Goal: Transaction & Acquisition: Purchase product/service

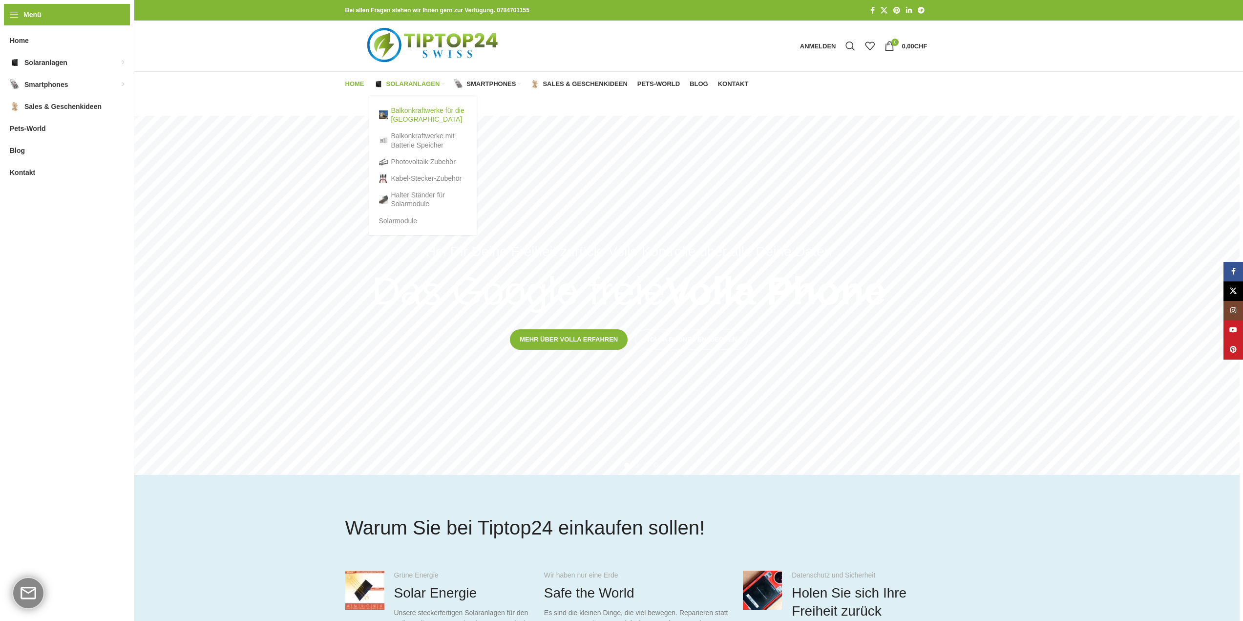
click at [422, 110] on link "Balkonkraftwerke für die [GEOGRAPHIC_DATA]" at bounding box center [423, 114] width 88 height 25
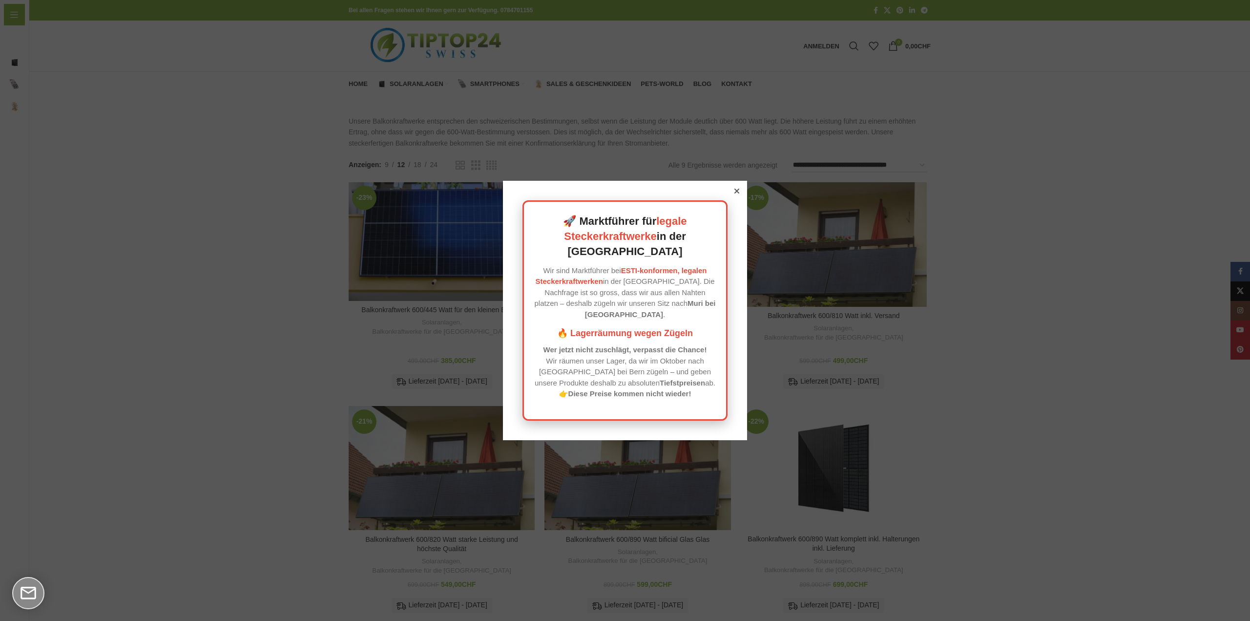
drag, startPoint x: 624, startPoint y: 358, endPoint x: 631, endPoint y: 355, distance: 8.3
click at [624, 358] on p "Wer jetzt nicht zuschlägt, verpasst die Chance! Wir räumen unser Lager, da wir …" at bounding box center [625, 371] width 183 height 55
click at [734, 193] on icon at bounding box center [736, 190] width 5 height 5
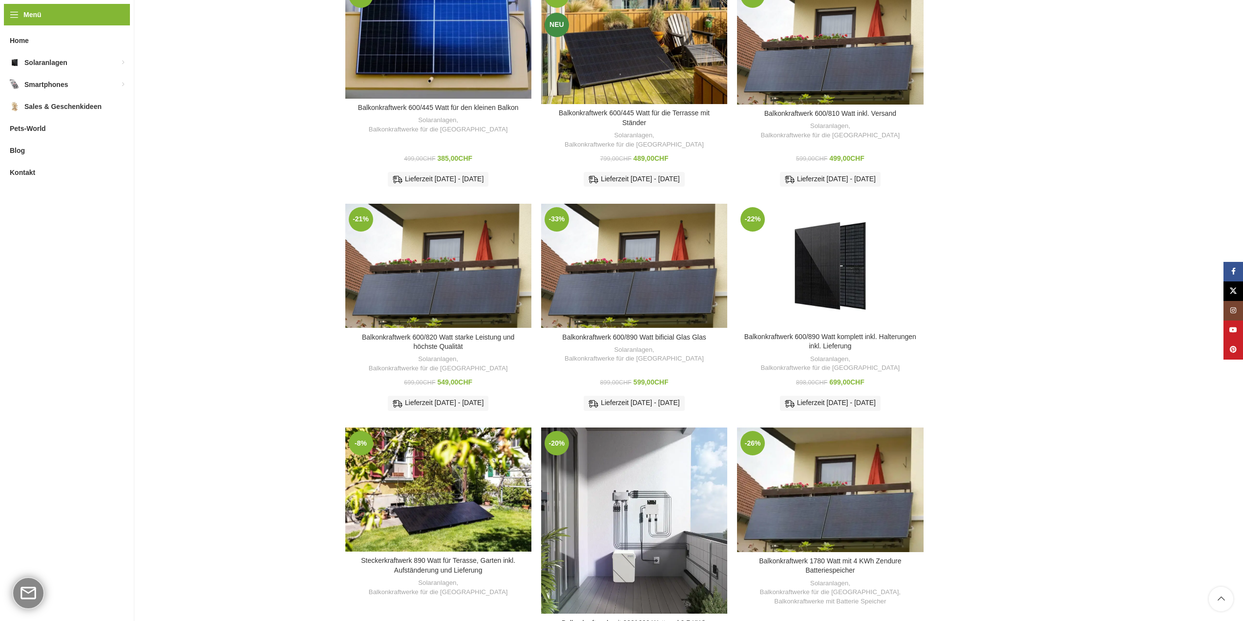
scroll to position [153, 0]
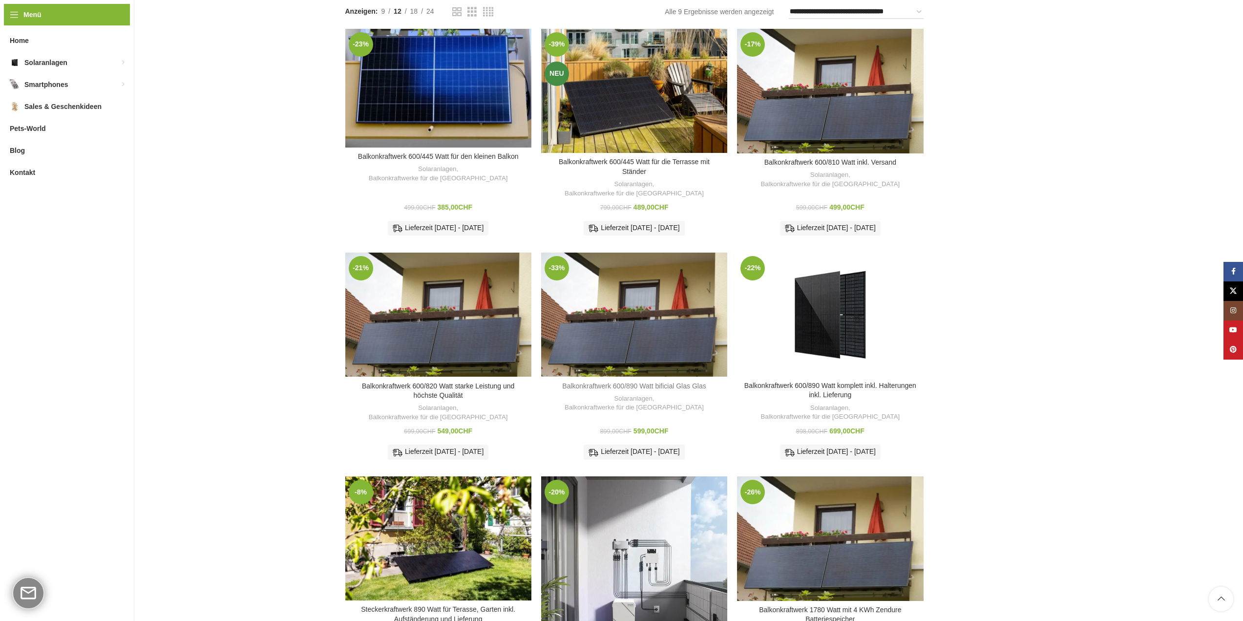
click at [656, 382] on link "Balkonkraftwerk 600/890 Watt bificial Glas Glas" at bounding box center [634, 386] width 144 height 8
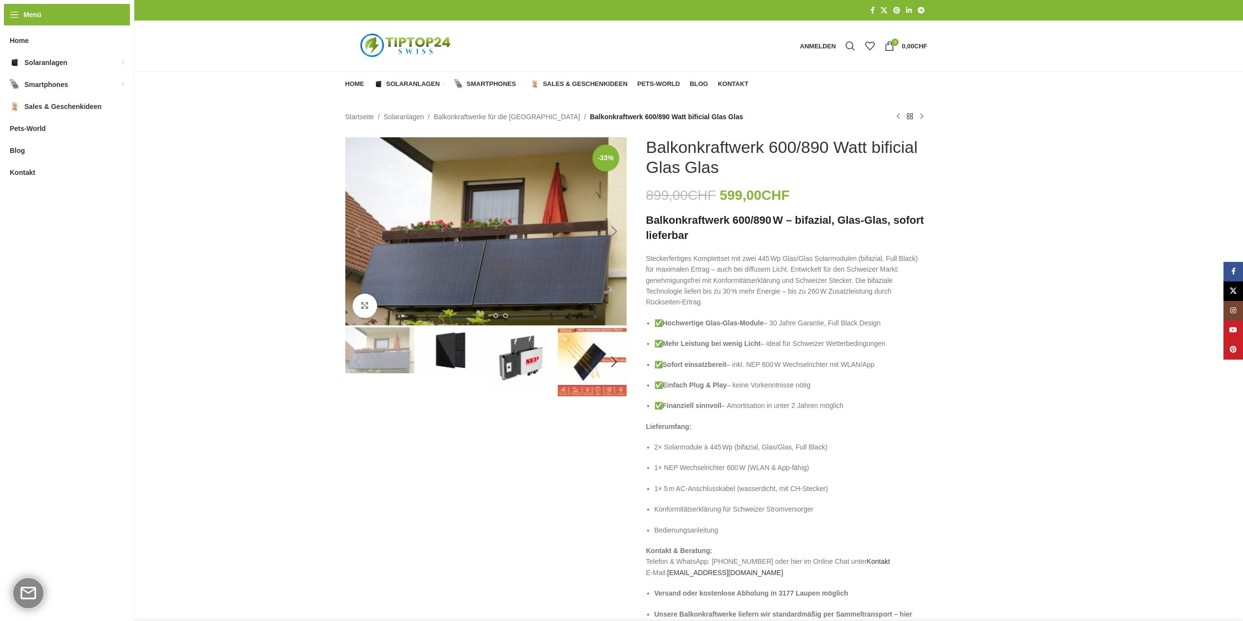
click at [618, 230] on div "Next slide" at bounding box center [614, 231] width 24 height 24
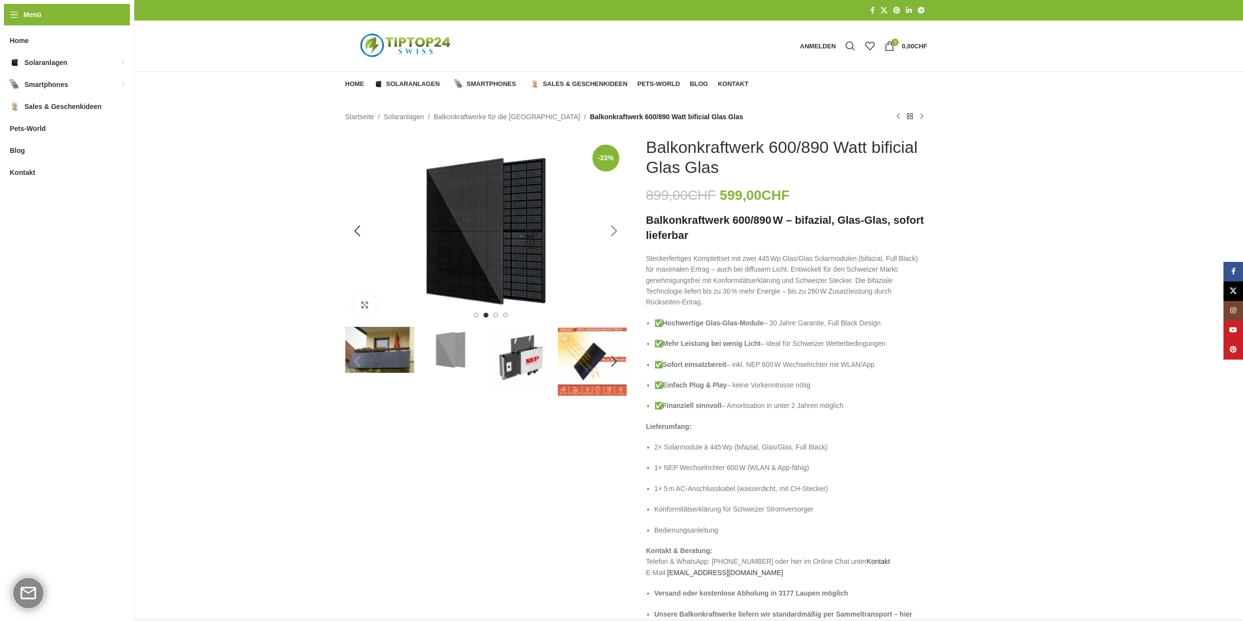
click at [616, 230] on div "Next slide" at bounding box center [614, 231] width 24 height 24
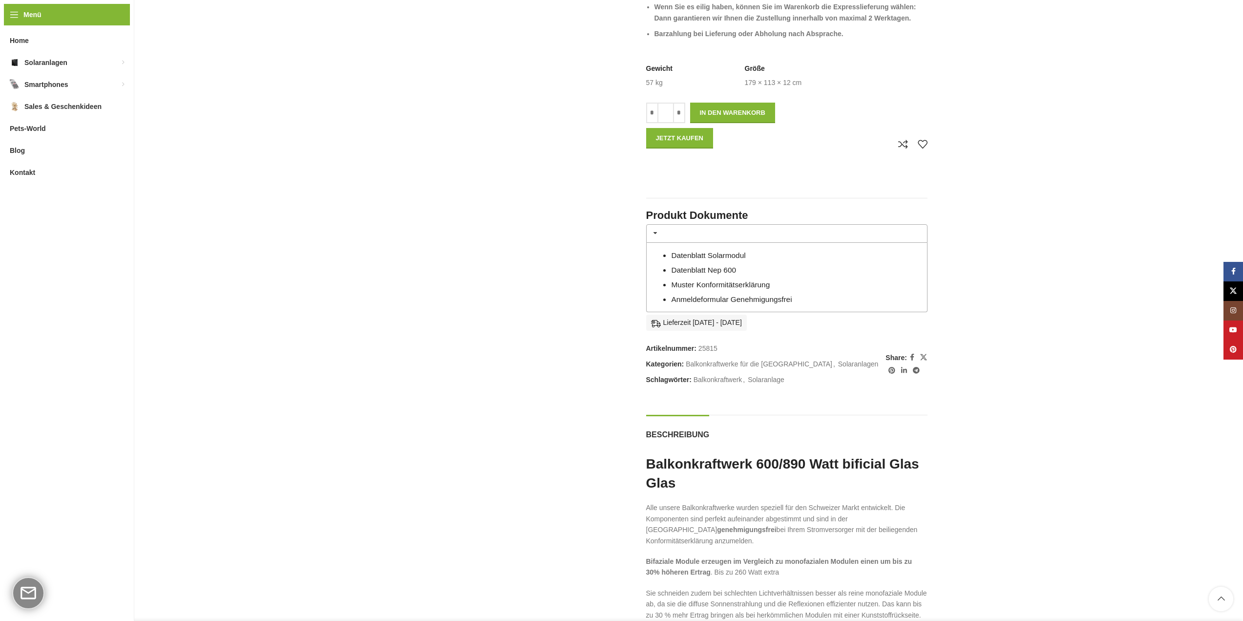
scroll to position [635, 0]
click at [735, 283] on link "Muster Konformitätserklärung" at bounding box center [720, 283] width 99 height 8
